Goal: Task Accomplishment & Management: Manage account settings

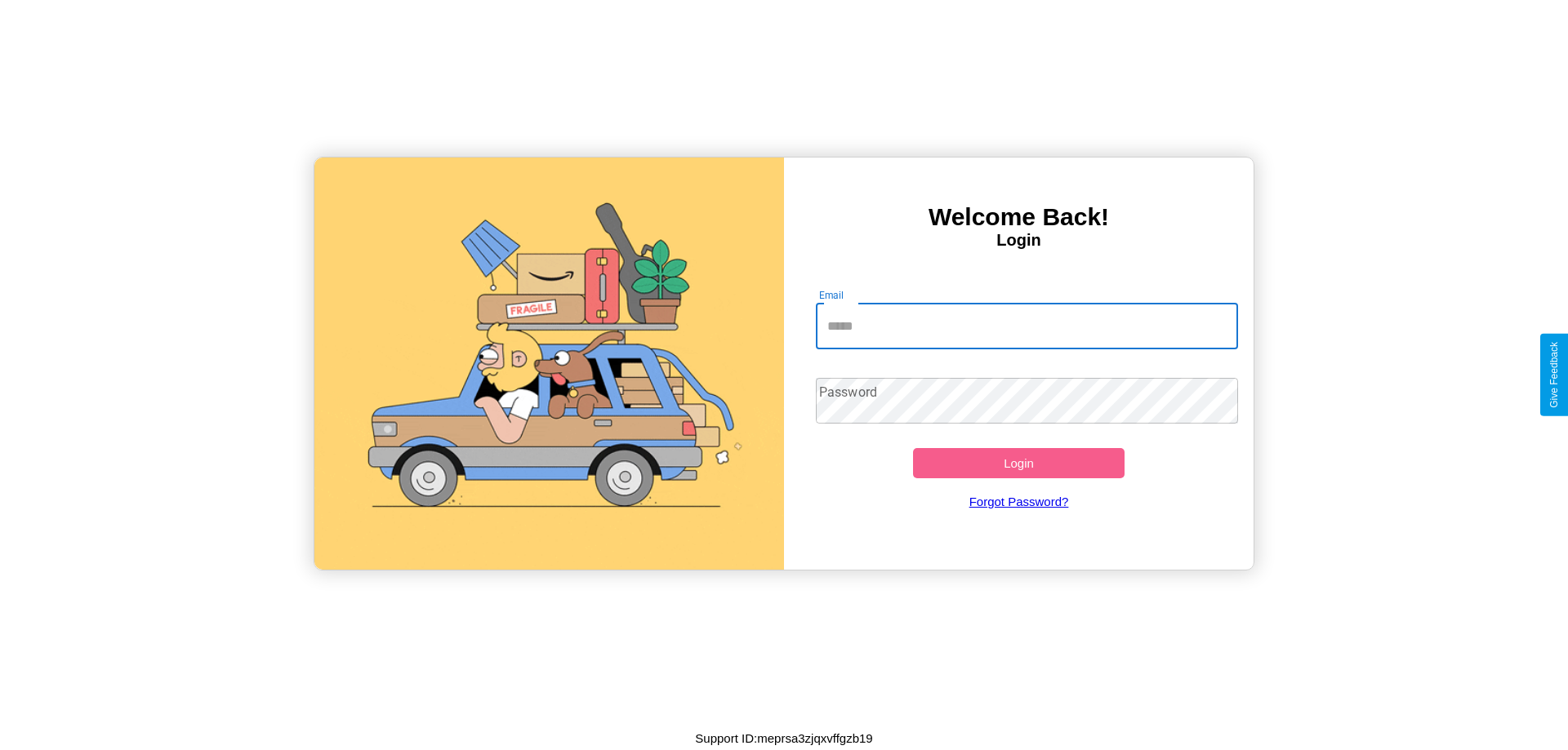
click at [1026, 326] on input "Email" at bounding box center [1027, 327] width 423 height 46
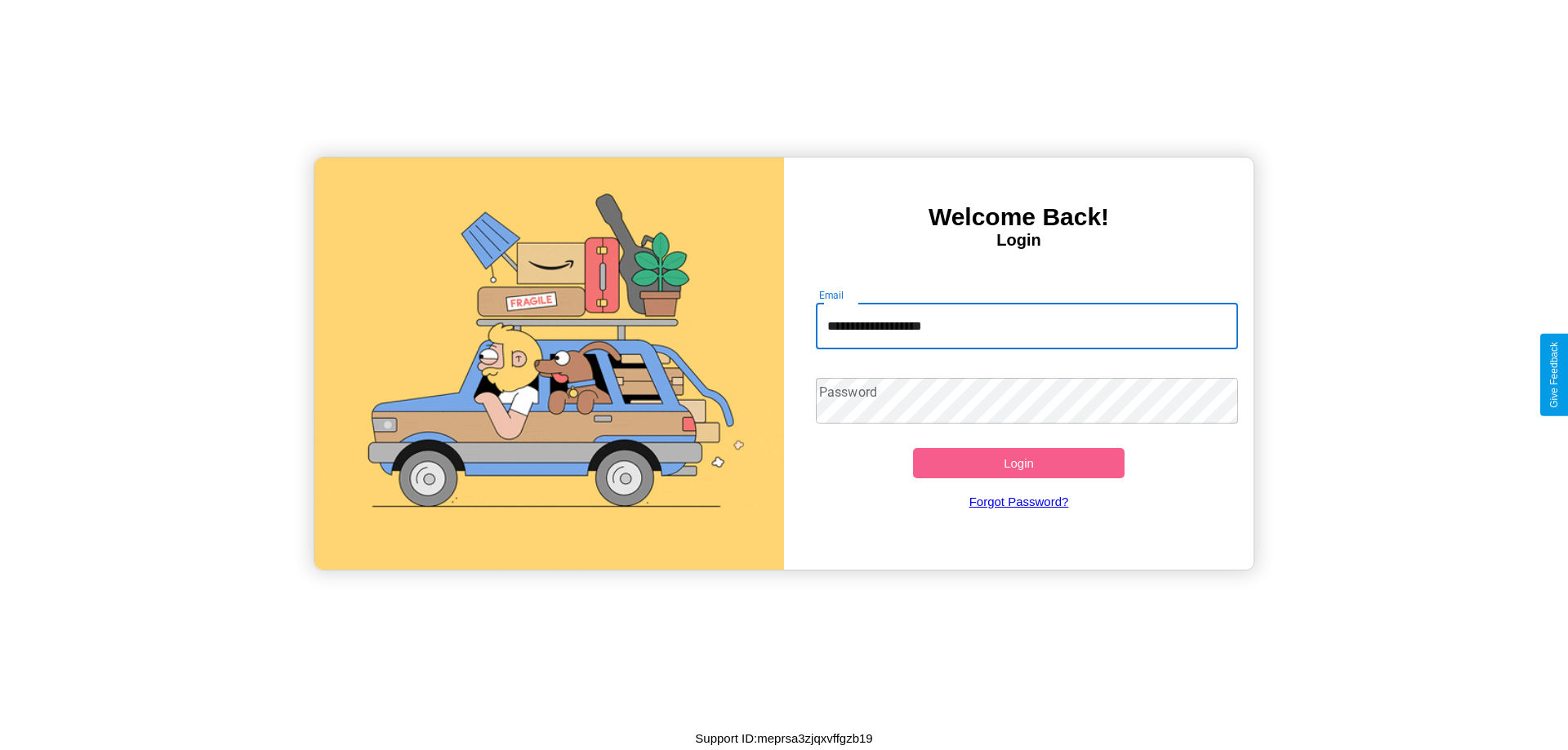
type input "**********"
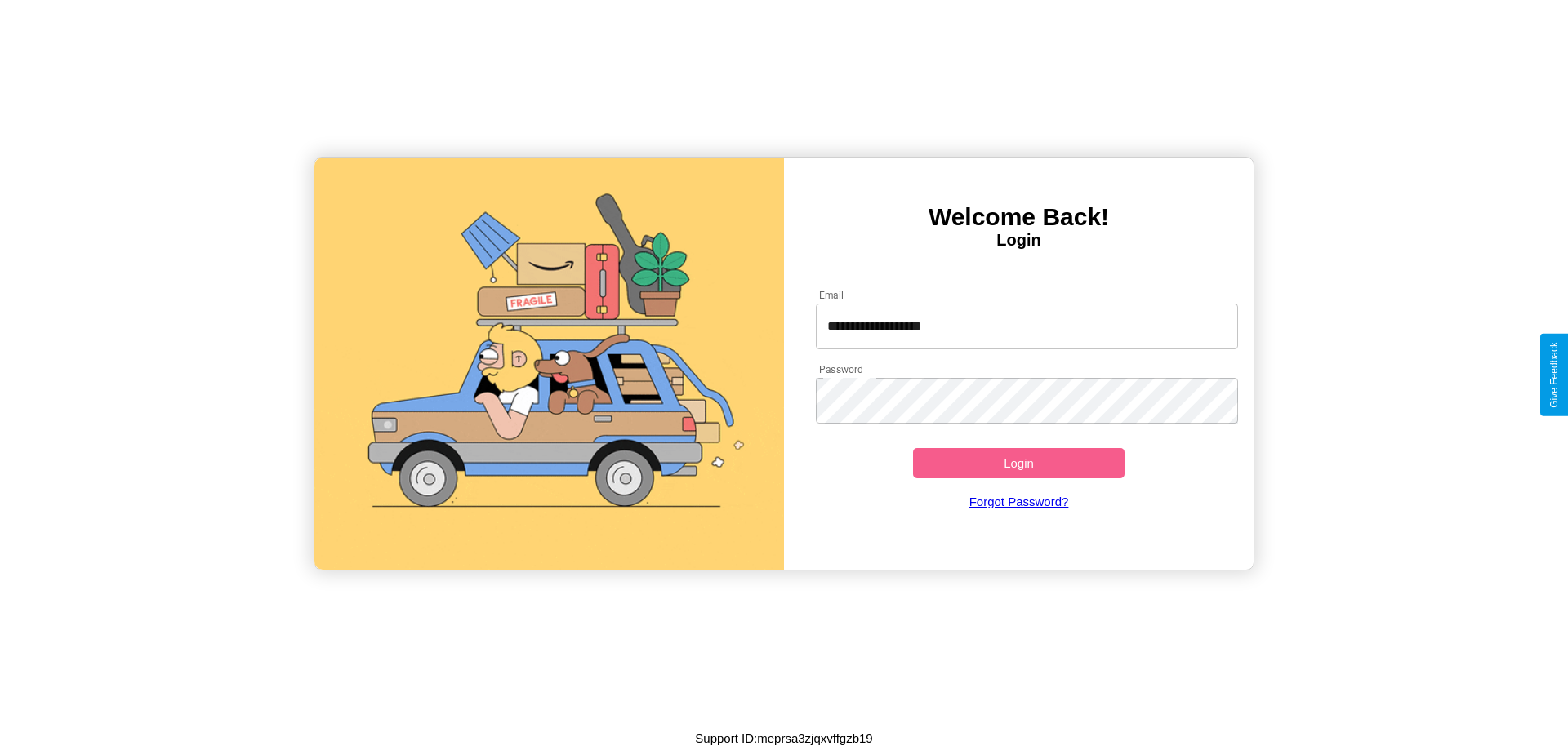
click at [1019, 463] on button "Login" at bounding box center [1019, 462] width 211 height 30
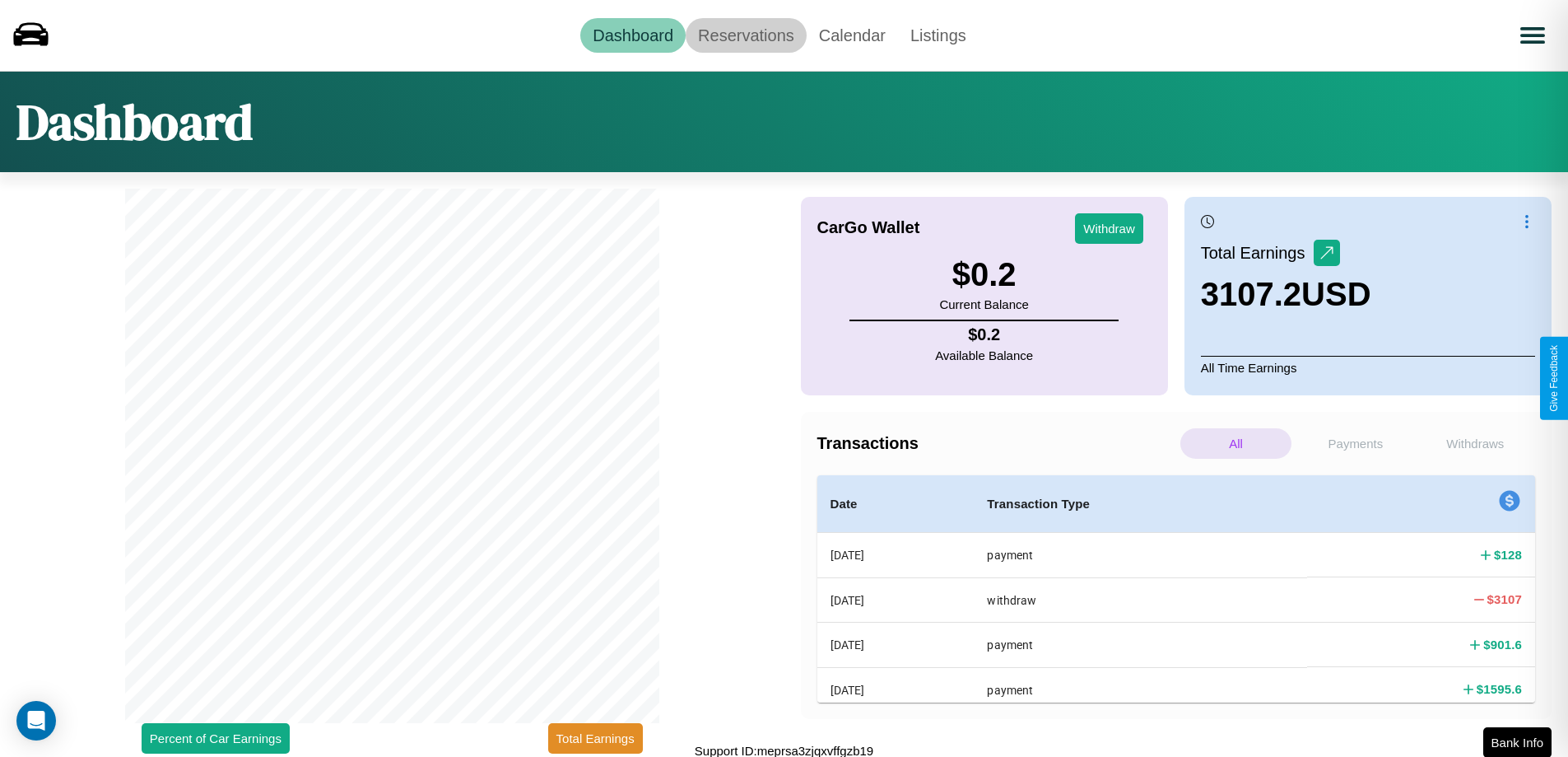
click at [746, 34] on link "Reservations" at bounding box center [746, 35] width 121 height 34
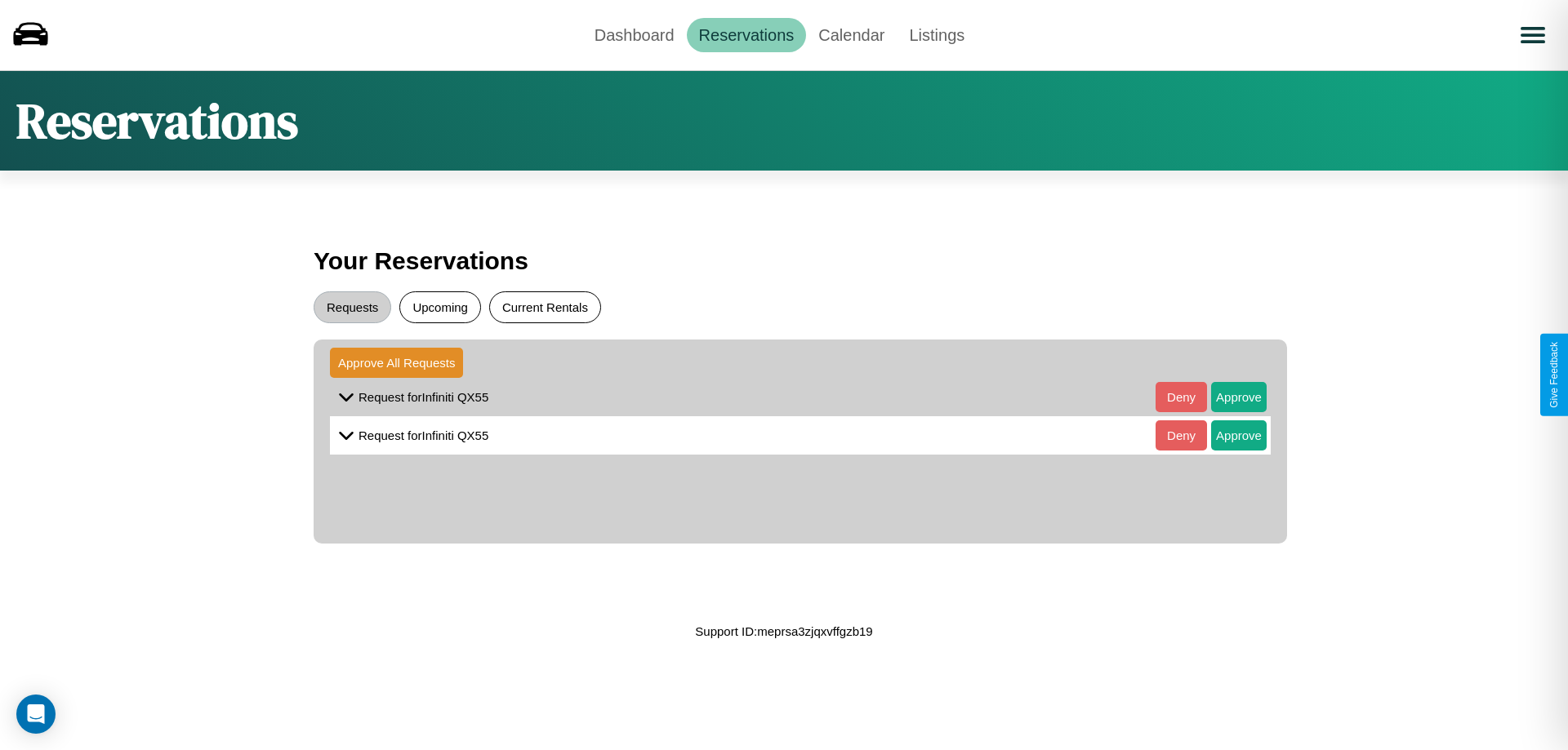
click at [544, 306] on button "Current Rentals" at bounding box center [544, 306] width 112 height 31
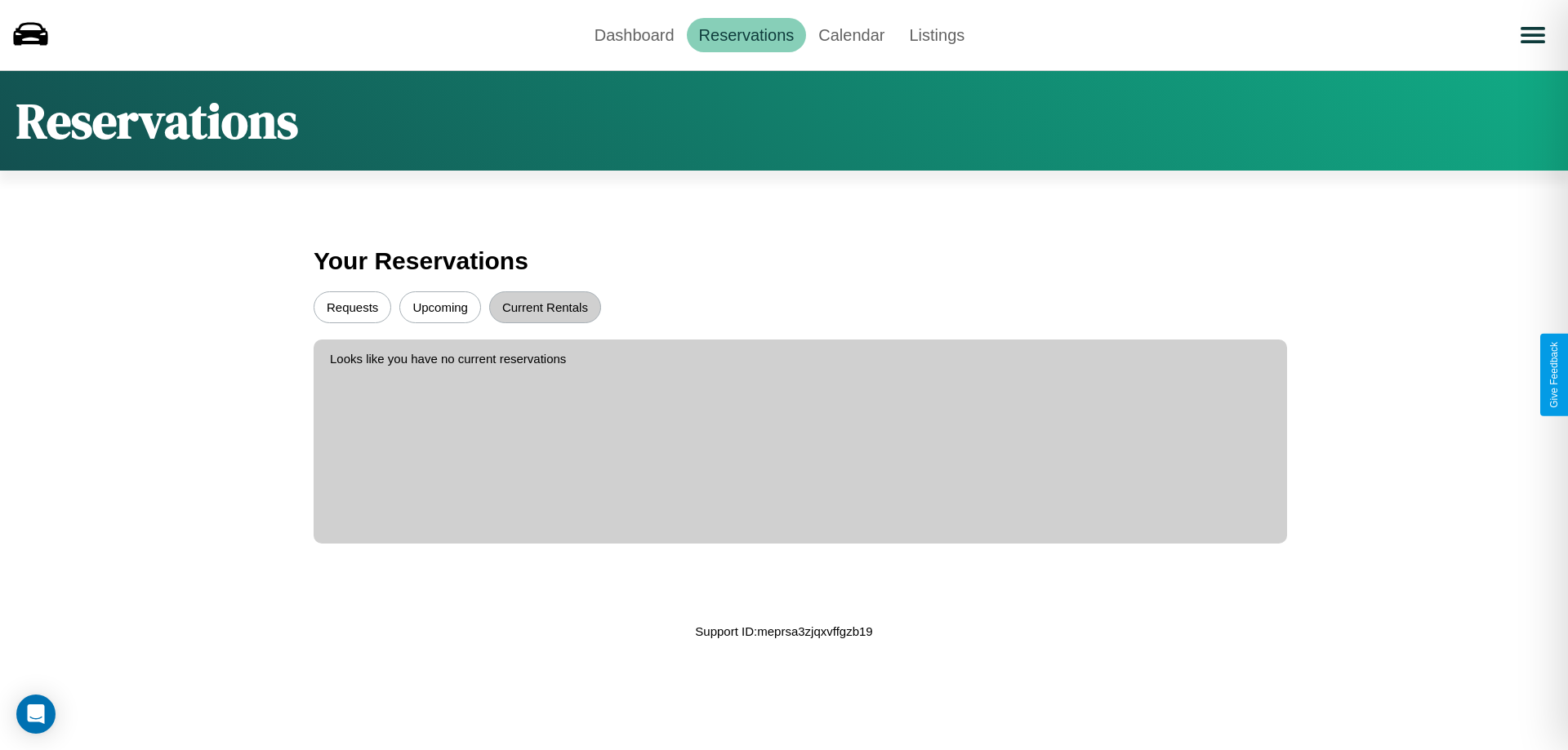
click at [440, 306] on button "Upcoming" at bounding box center [440, 306] width 82 height 31
click at [352, 306] on button "Requests" at bounding box center [352, 306] width 78 height 31
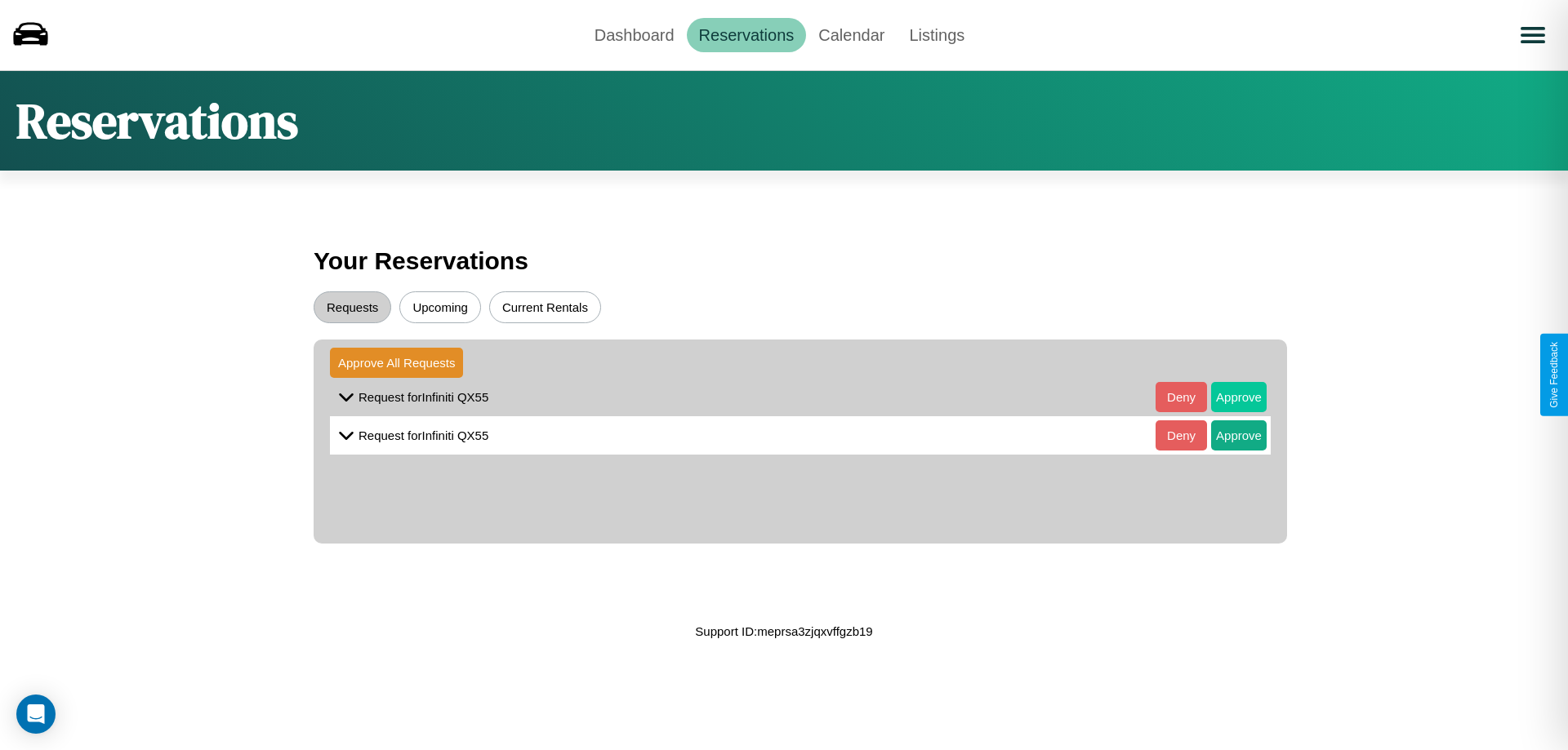
click at [1226, 397] on button "Approve" at bounding box center [1238, 397] width 55 height 30
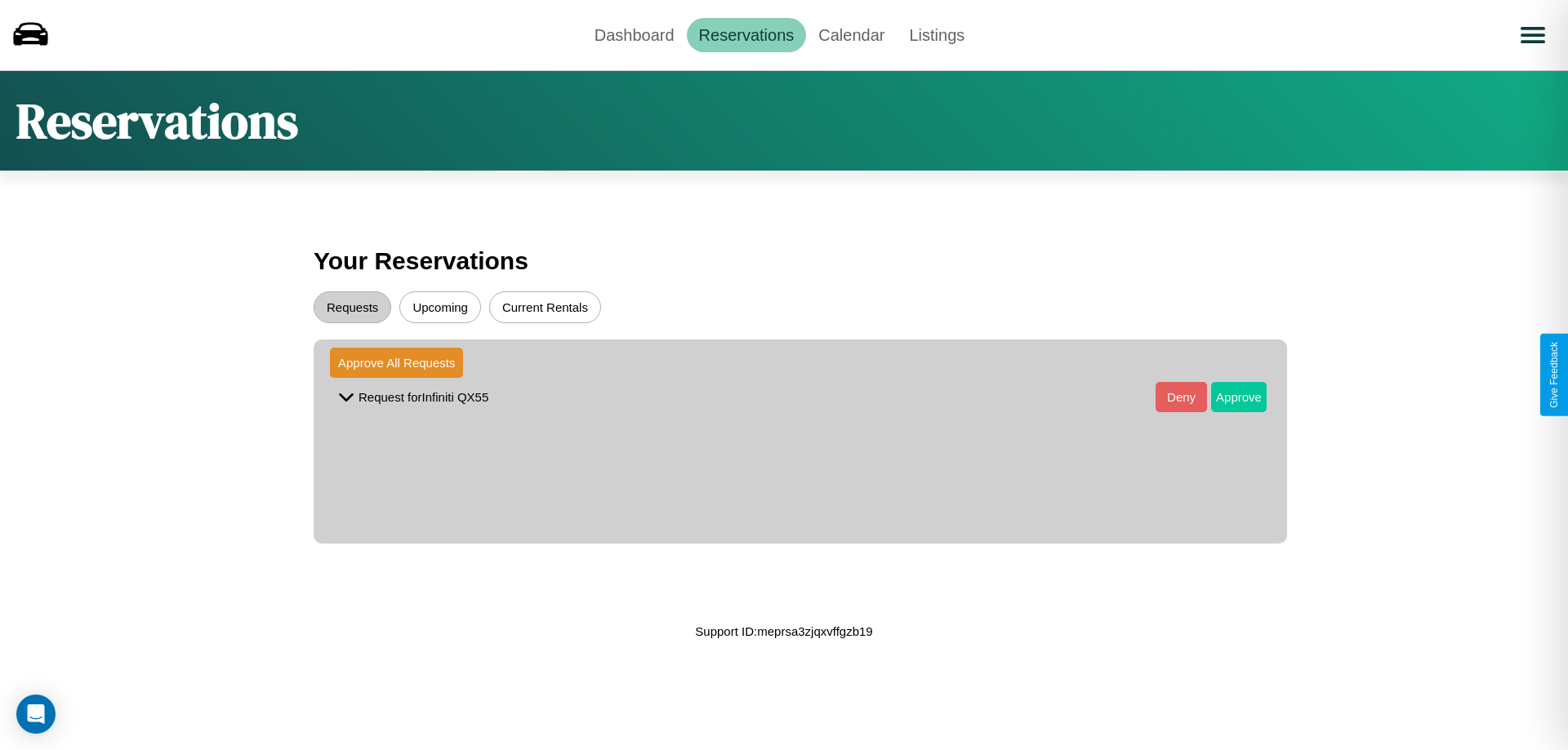
click at [1226, 397] on button "Approve" at bounding box center [1238, 397] width 55 height 30
